Goal: Obtain resource: Download file/media

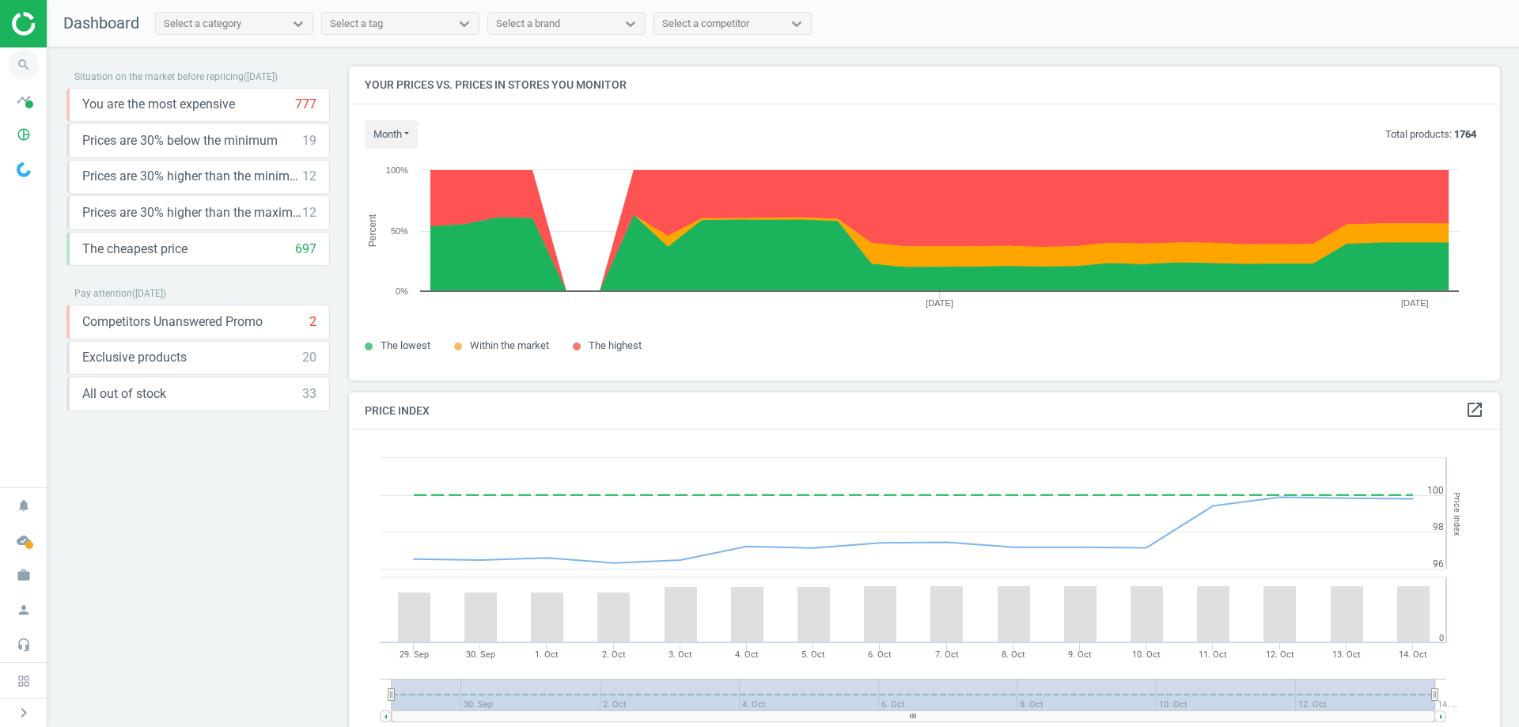
click at [22, 77] on icon "search" at bounding box center [24, 65] width 30 height 30
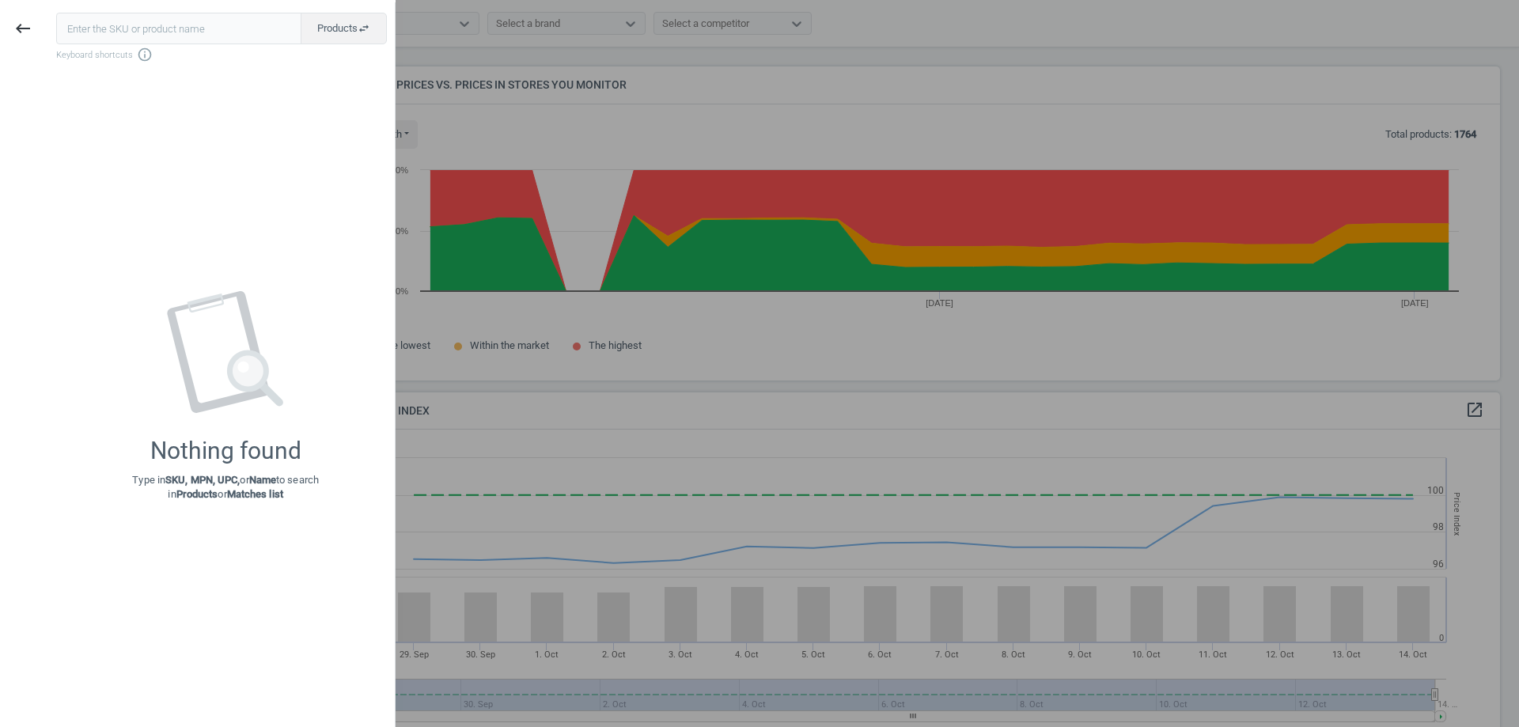
click at [456, 44] on div at bounding box center [759, 363] width 1519 height 727
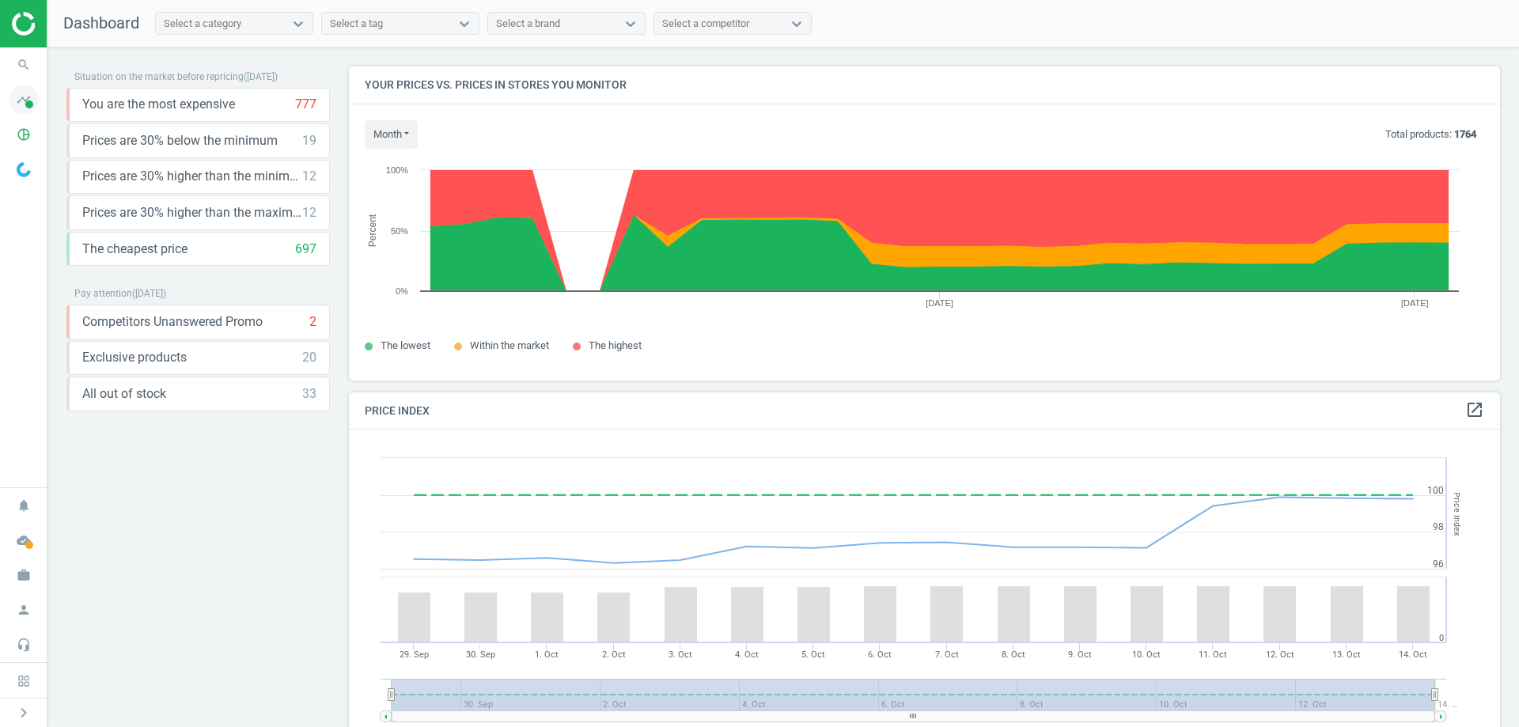
click at [36, 98] on icon "timeline" at bounding box center [24, 100] width 30 height 30
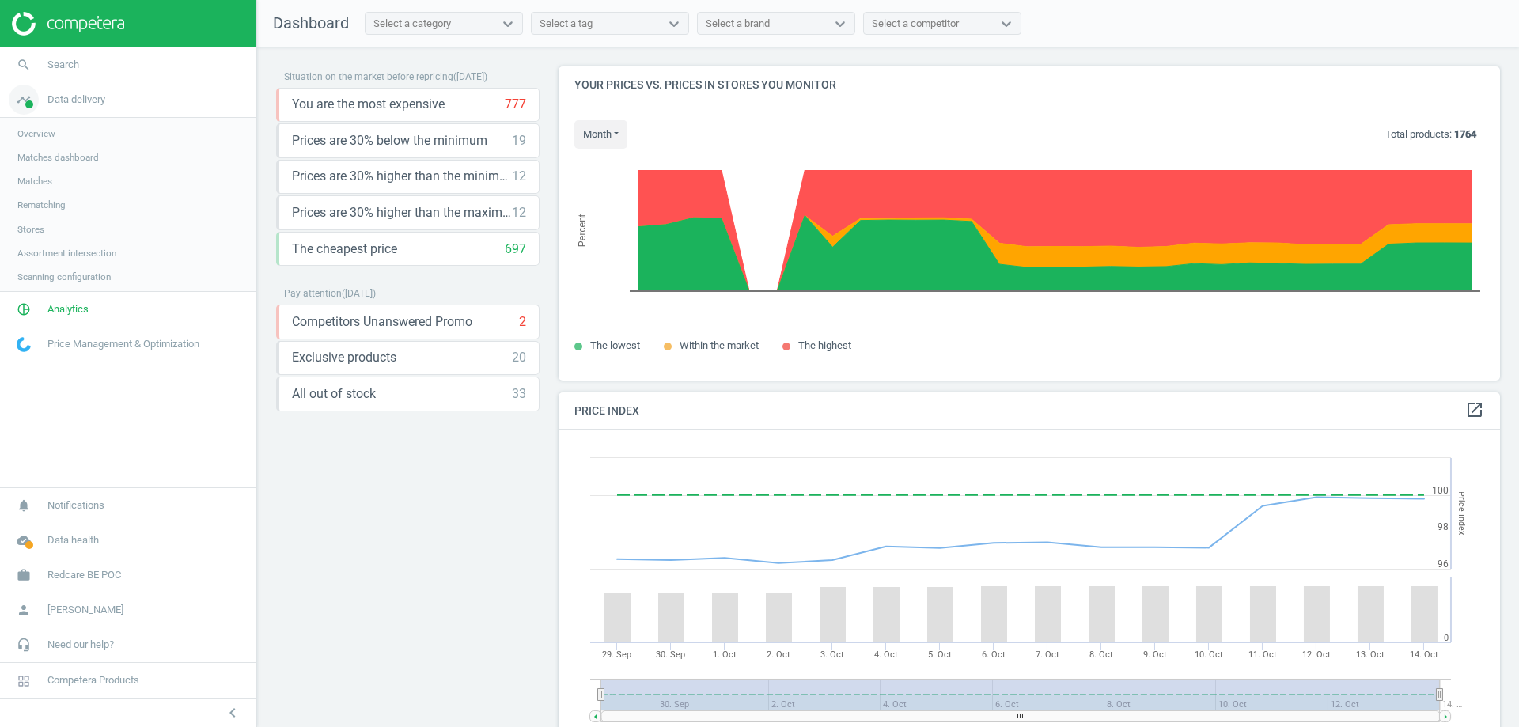
scroll to position [388, 954]
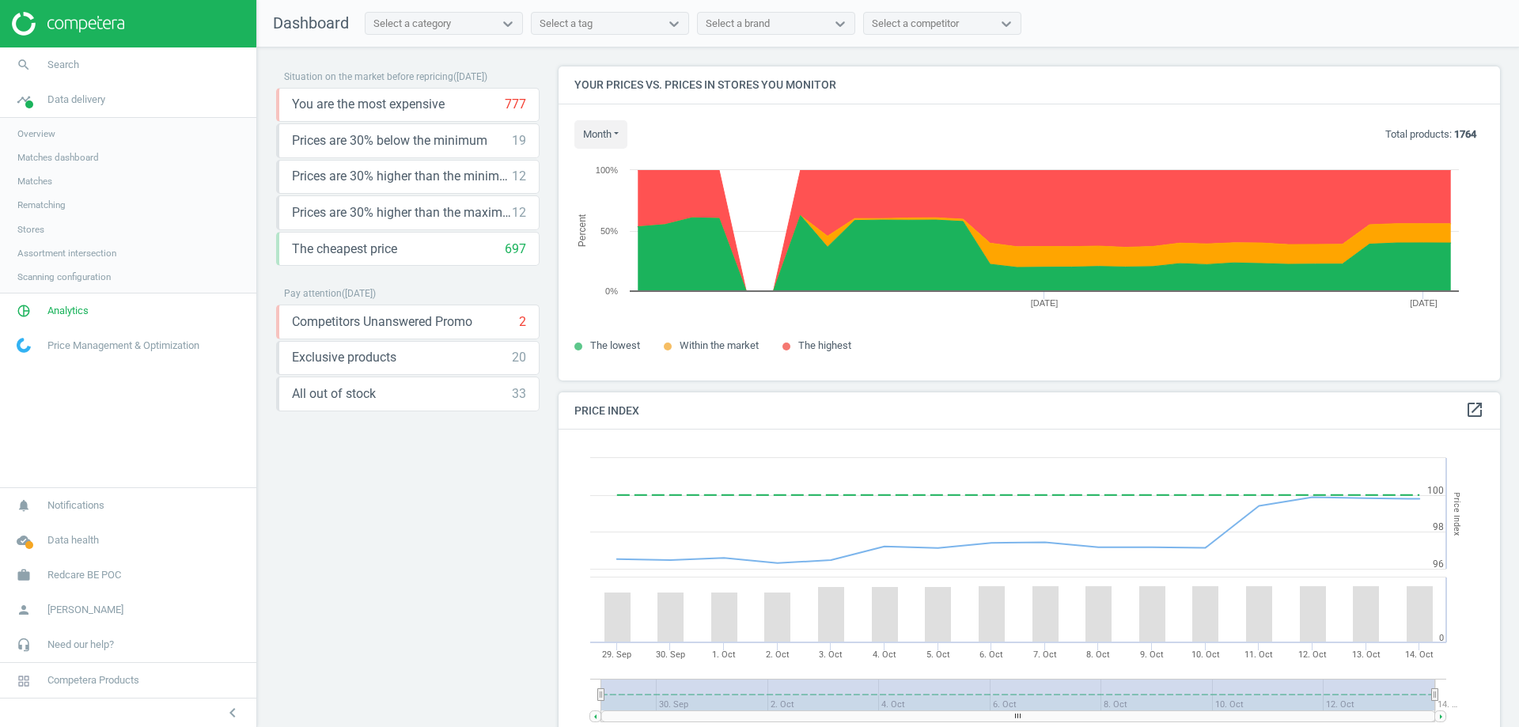
click at [36, 135] on span "Overview" at bounding box center [36, 133] width 38 height 13
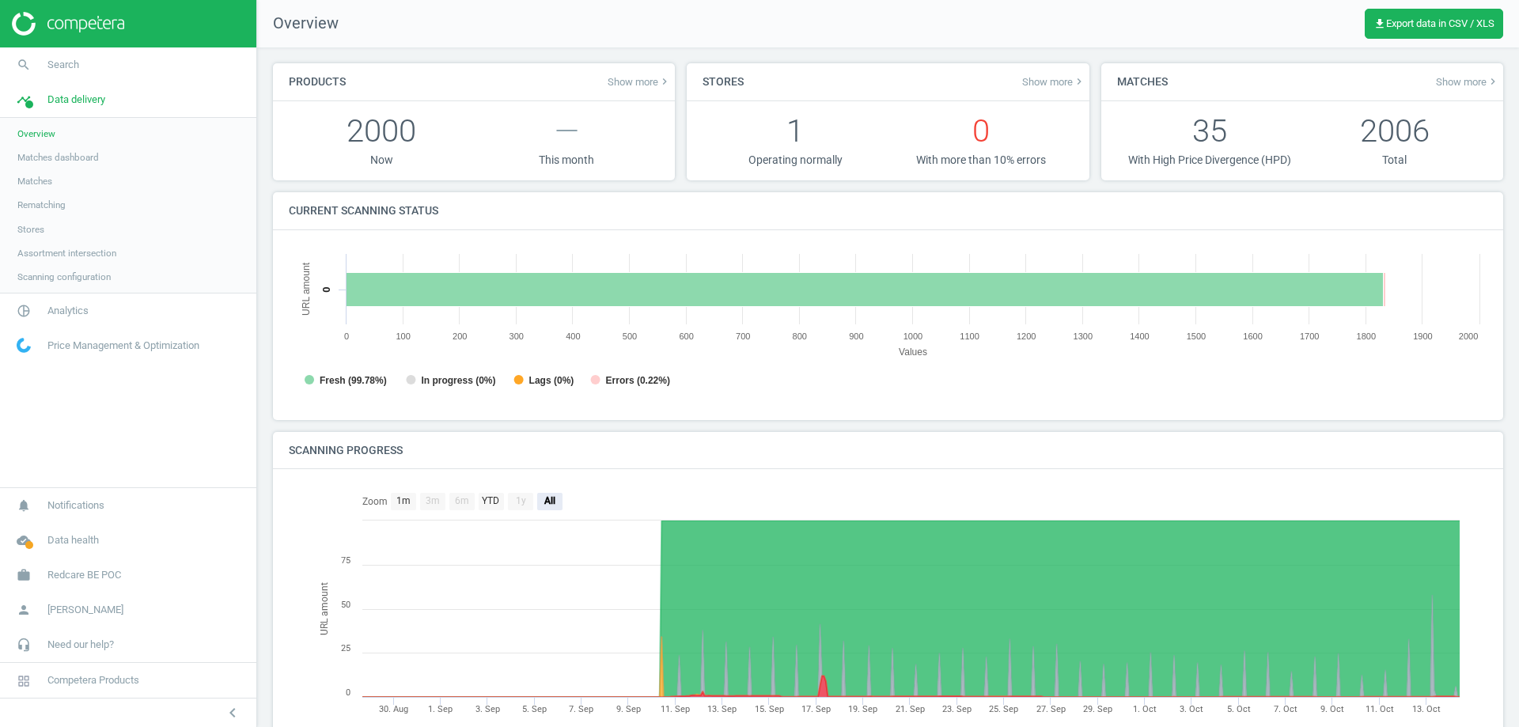
scroll to position [8, 8]
click at [1453, 16] on button "get_app Export data in CSV / XLS" at bounding box center [1434, 24] width 138 height 30
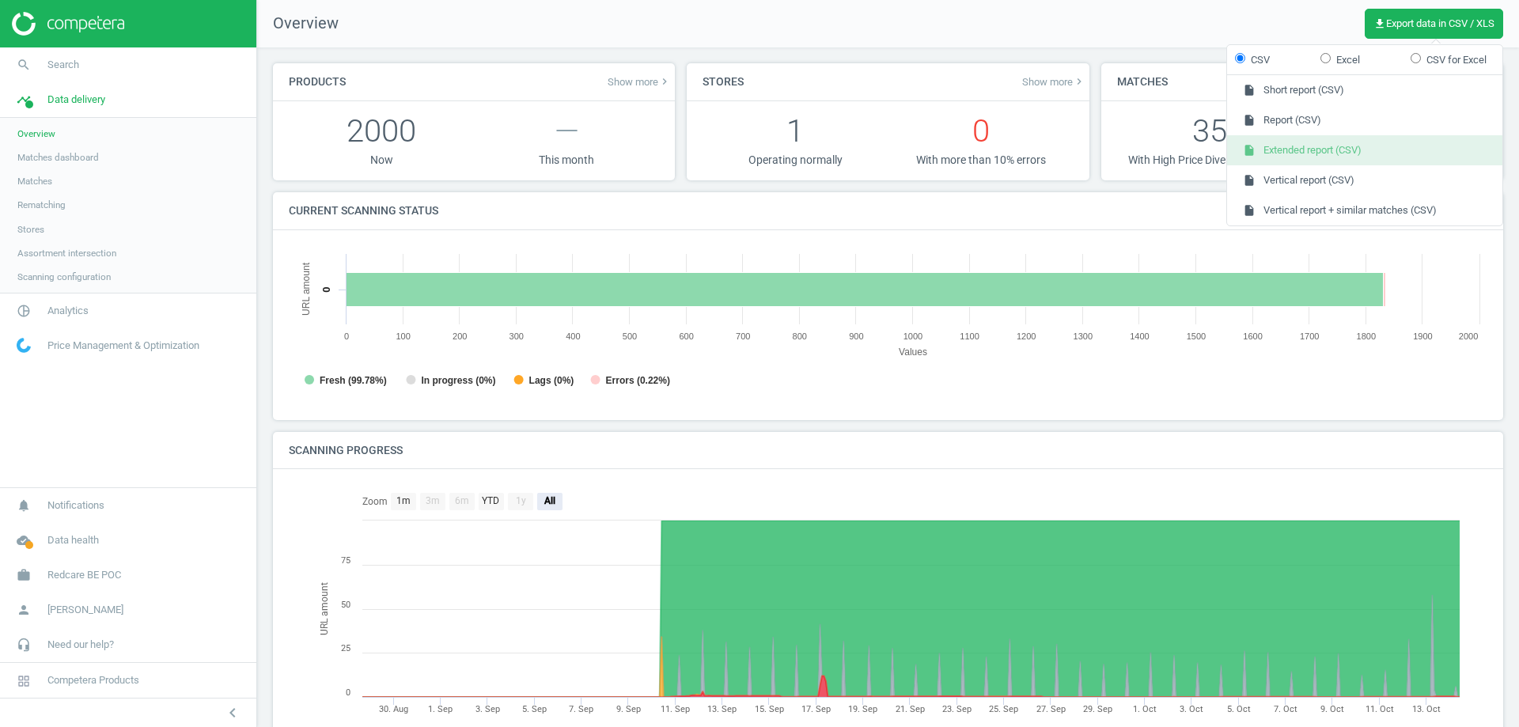
click at [1350, 156] on button "insert_drive_file Extended report (CSV)" at bounding box center [1364, 150] width 275 height 30
